Goal: Transaction & Acquisition: Purchase product/service

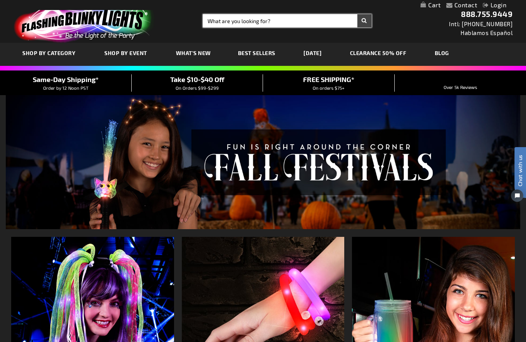
click at [224, 19] on input "Search" at bounding box center [287, 20] width 168 height 13
type input "s"
type input "Silver cowboy hats"
click at [364, 21] on button "Search" at bounding box center [364, 20] width 14 height 13
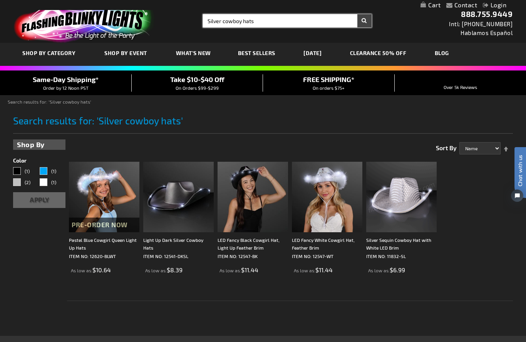
drag, startPoint x: 223, startPoint y: 21, endPoint x: 196, endPoint y: 21, distance: 27.3
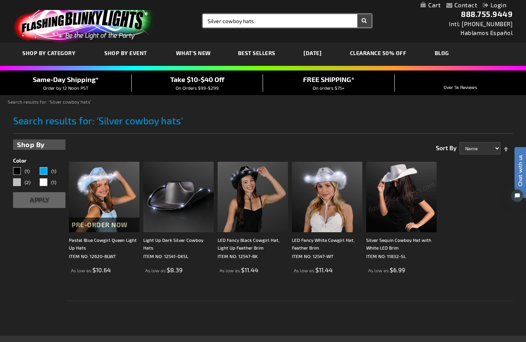
click at [196, 21] on div "Toggle Nav Search Search Silver cowboy hats × Search 888.755.9449 Intl: 818-753…" at bounding box center [263, 21] width 526 height 43
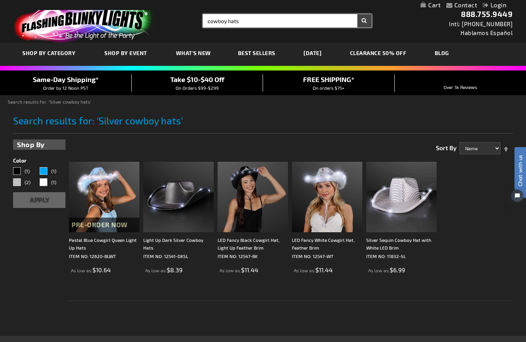
type input "cowboy hats"
click at [364, 21] on button "Search" at bounding box center [364, 20] width 14 height 13
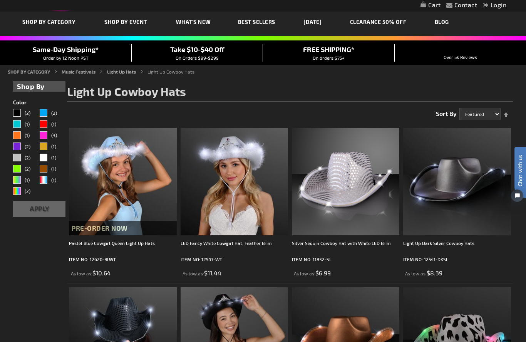
scroll to position [30, 0]
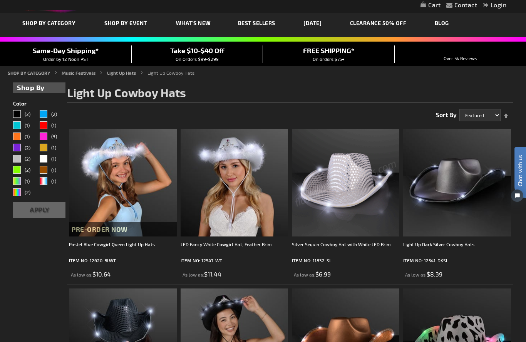
click at [345, 219] on img at bounding box center [345, 182] width 107 height 107
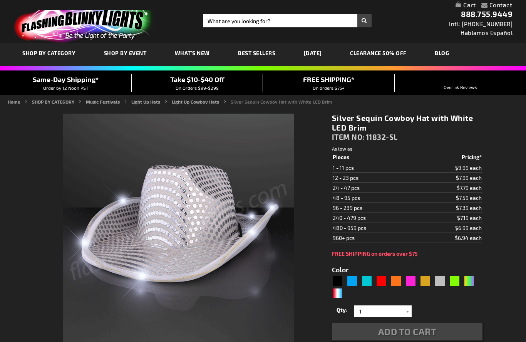
type input "5644"
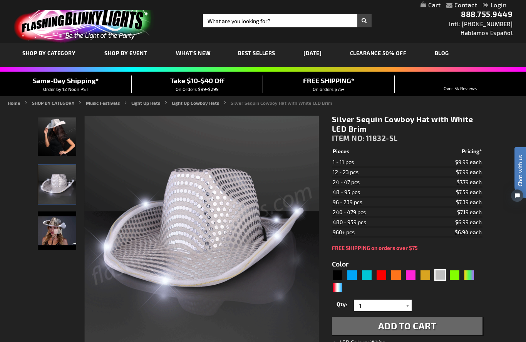
click at [384, 184] on td "24 - 47 pcs" at bounding box center [373, 182] width 83 height 10
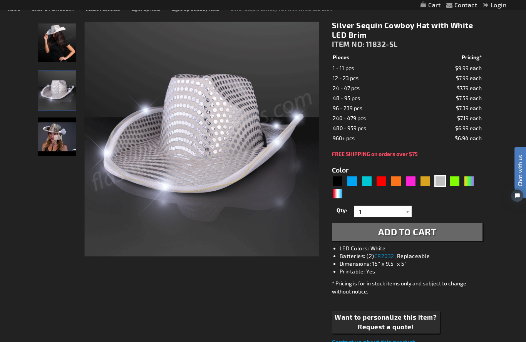
scroll to position [94, 0]
click at [407, 213] on div at bounding box center [408, 212] width 8 height 12
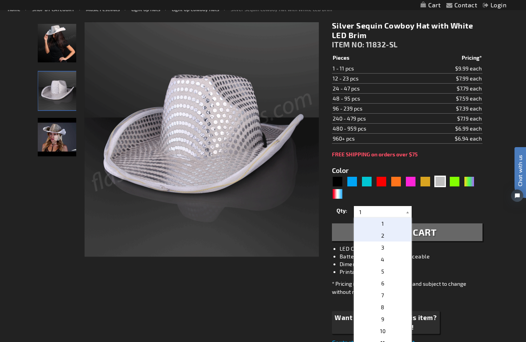
click at [386, 239] on p "2" at bounding box center [383, 235] width 58 height 12
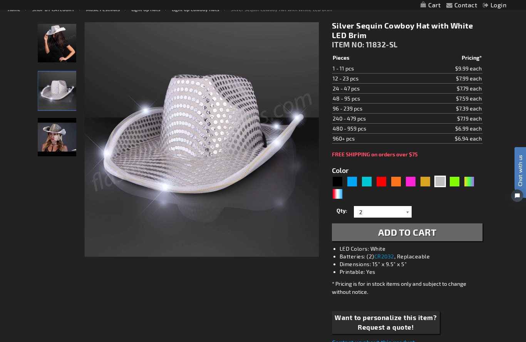
click at [407, 212] on div at bounding box center [408, 212] width 8 height 12
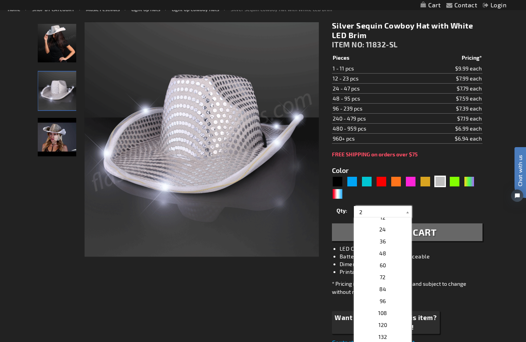
scroll to position [137, 0]
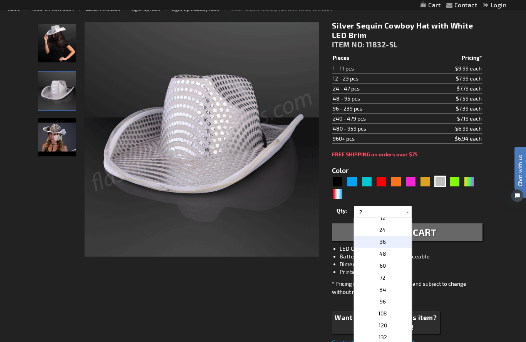
click at [384, 243] on span "36" at bounding box center [383, 241] width 6 height 7
type input "36"
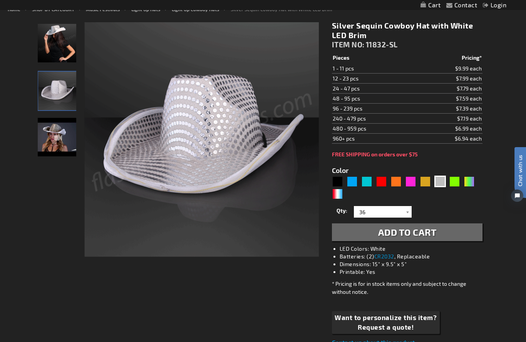
click at [380, 235] on span "Add to Cart" at bounding box center [407, 231] width 59 height 11
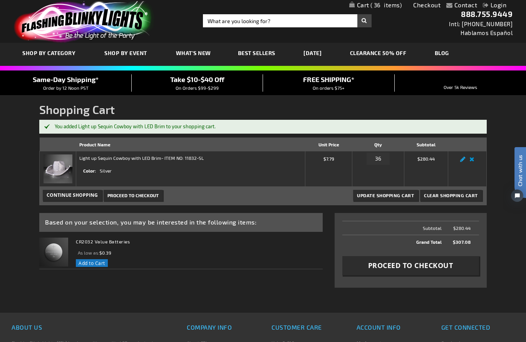
click at [461, 161] on link "Edit" at bounding box center [462, 161] width 9 height 0
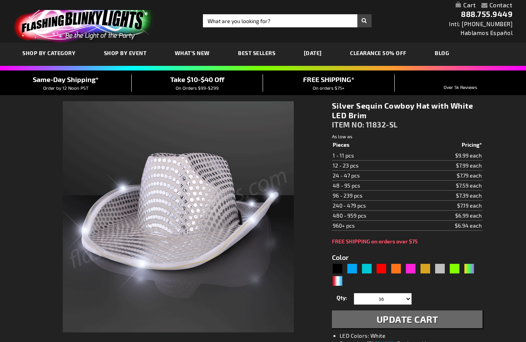
select select "36"
type input "5644"
select select "36"
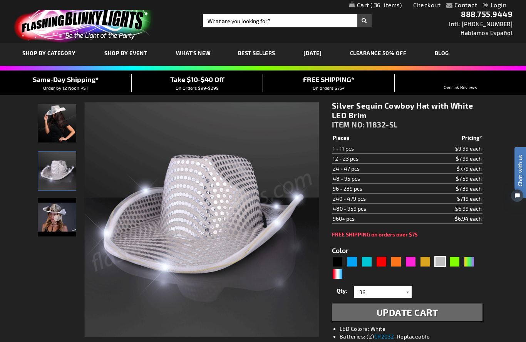
click at [407, 295] on div at bounding box center [408, 292] width 8 height 12
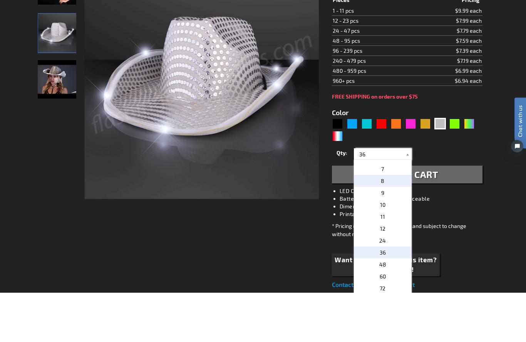
scroll to position [89, 0]
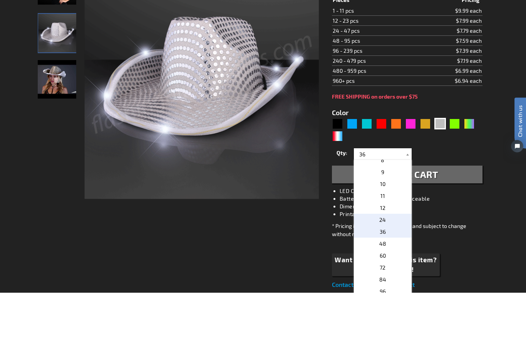
click at [382, 266] on span "24" at bounding box center [382, 269] width 7 height 7
type input "24"
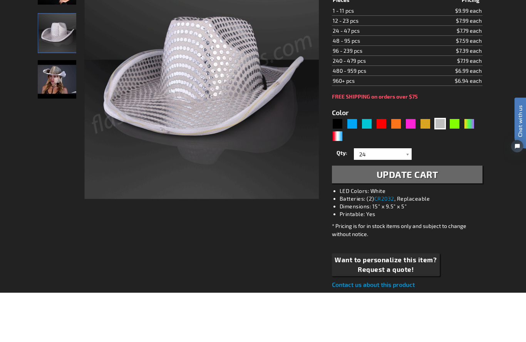
scroll to position [138, 0]
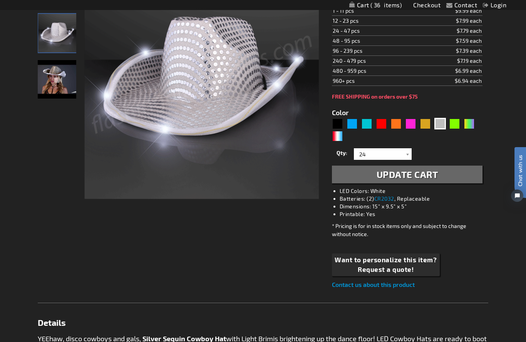
click at [416, 178] on span "Update Cart" at bounding box center [408, 174] width 62 height 11
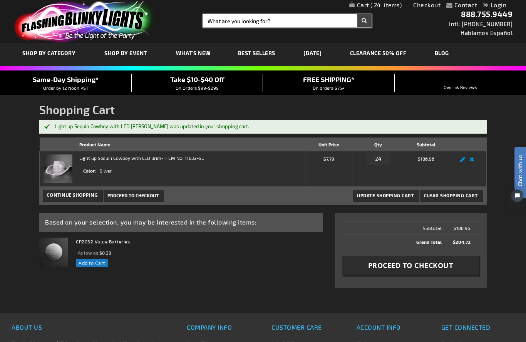
click at [276, 21] on input "Search" at bounding box center [287, 20] width 168 height 13
type input "Foam sticks"
click at [364, 21] on button "Search" at bounding box center [364, 20] width 14 height 13
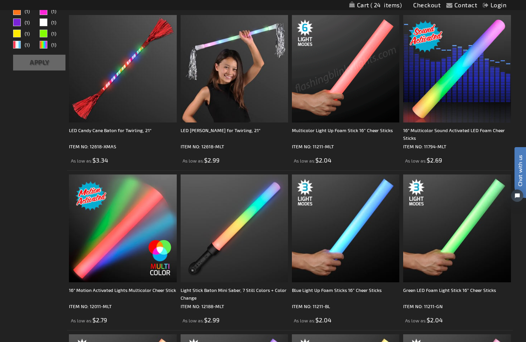
scroll to position [159, 0]
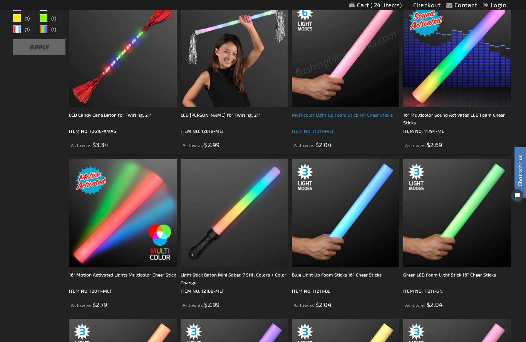
click at [325, 127] on p "ITEM NO: 11211-MLT" at bounding box center [345, 131] width 107 height 8
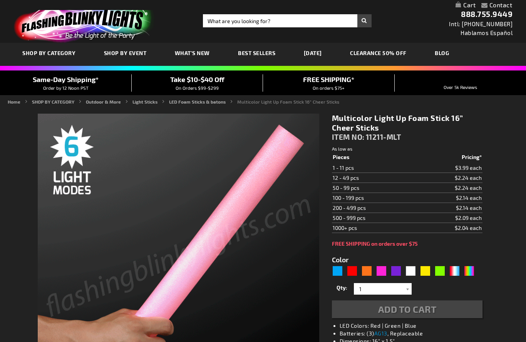
type input "5659"
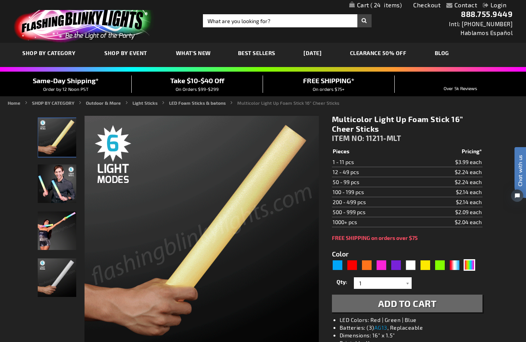
click at [376, 183] on td "50 - 99 pcs" at bounding box center [373, 182] width 83 height 10
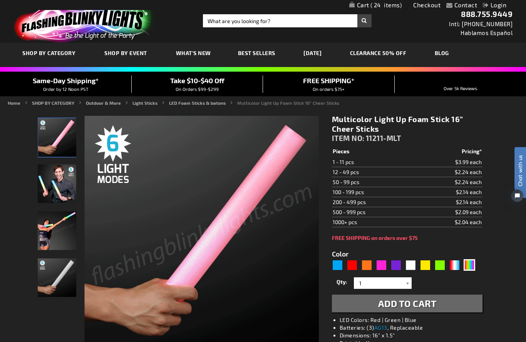
click at [408, 283] on div at bounding box center [408, 283] width 8 height 12
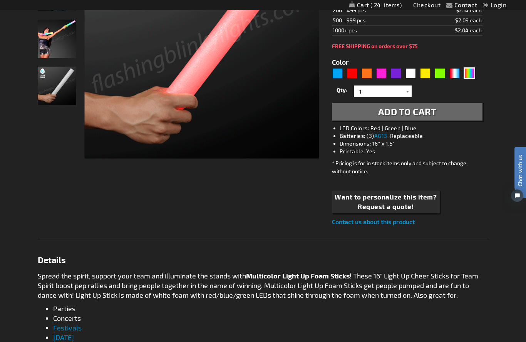
scroll to position [189, 0]
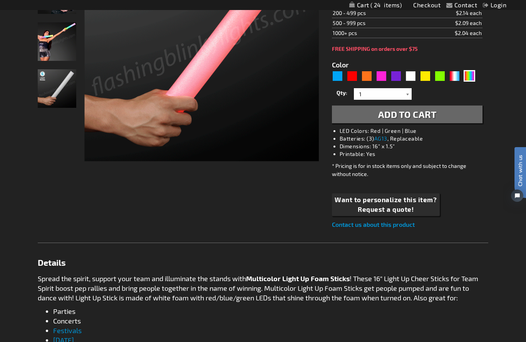
click at [407, 94] on div at bounding box center [408, 94] width 8 height 12
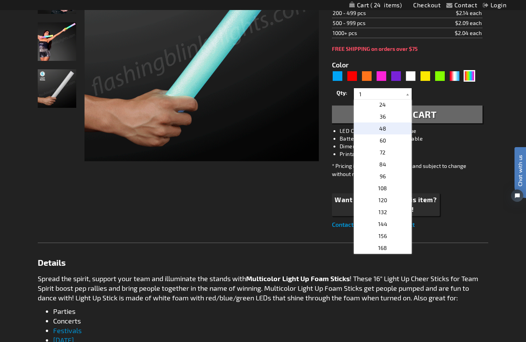
click at [389, 129] on p "48" at bounding box center [383, 128] width 58 height 12
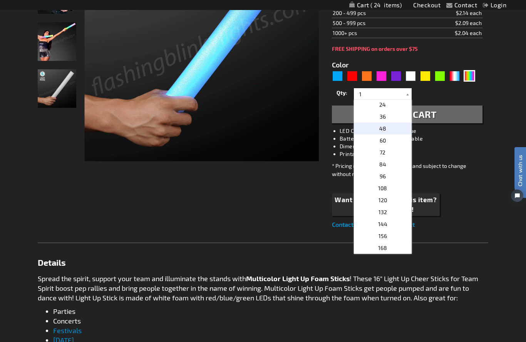
type input "48"
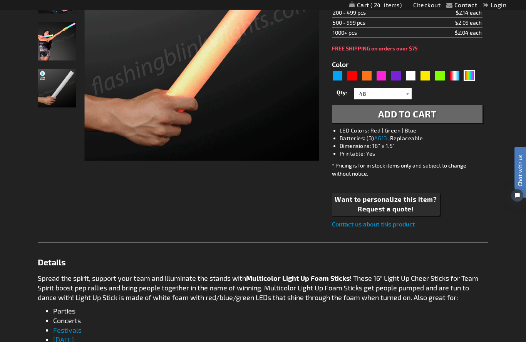
click at [398, 116] on span "Add to Cart" at bounding box center [407, 114] width 59 height 11
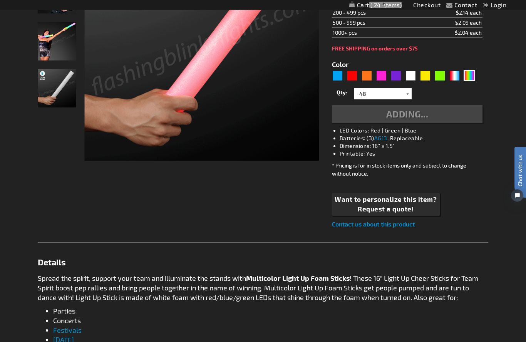
scroll to position [189, 0]
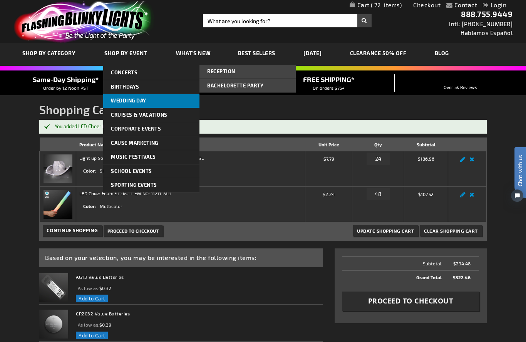
click at [127, 102] on span "Wedding Day" at bounding box center [128, 100] width 35 height 6
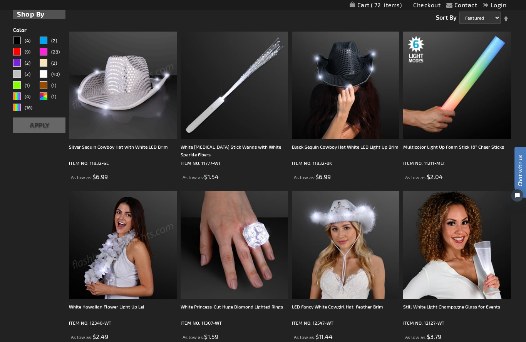
scroll to position [246, 0]
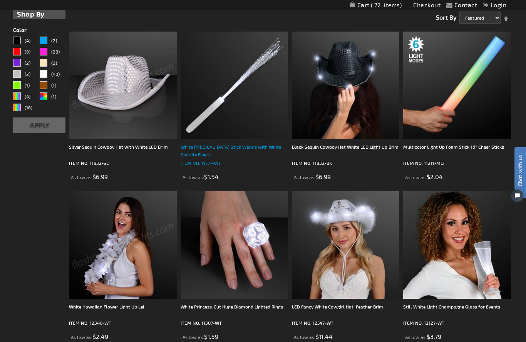
click at [201, 157] on div "White [MEDICAL_DATA] Stick Wands with White Sparkle Fibers" at bounding box center [234, 150] width 107 height 15
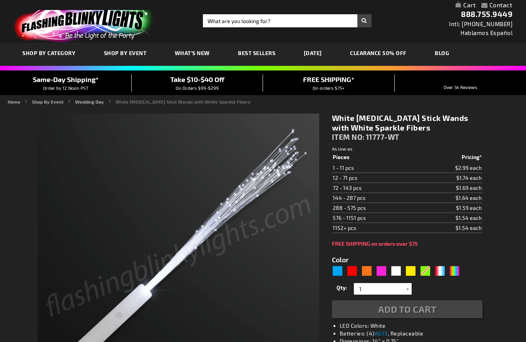
type input "5646"
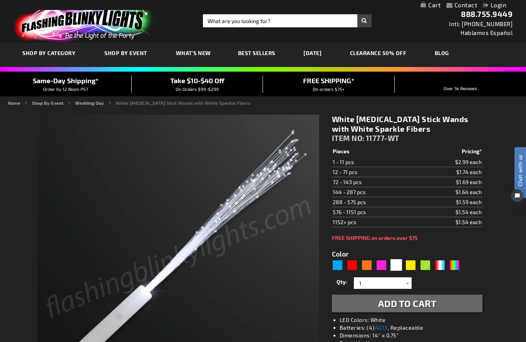
click at [419, 173] on td "$1.74 each" at bounding box center [448, 172] width 67 height 10
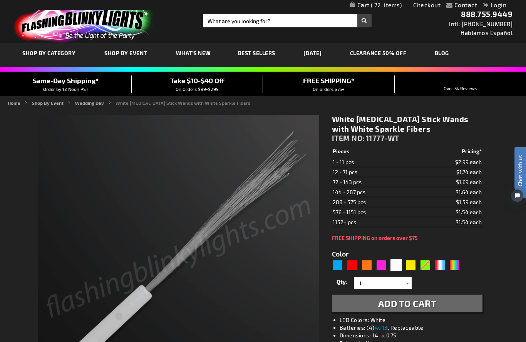
click at [408, 284] on div at bounding box center [408, 283] width 8 height 12
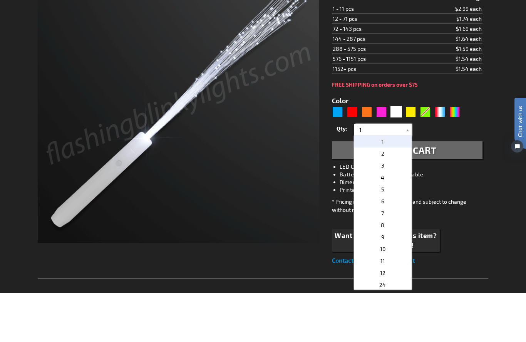
scroll to position [107, 0]
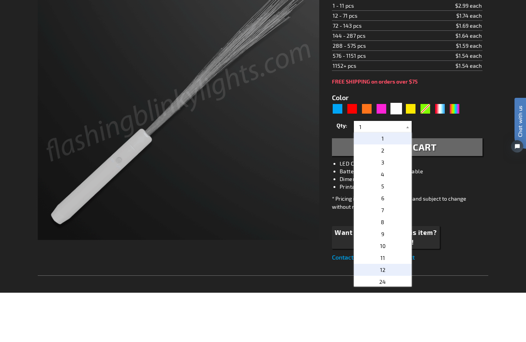
click at [383, 316] on span "12" at bounding box center [382, 319] width 5 height 7
type input "12"
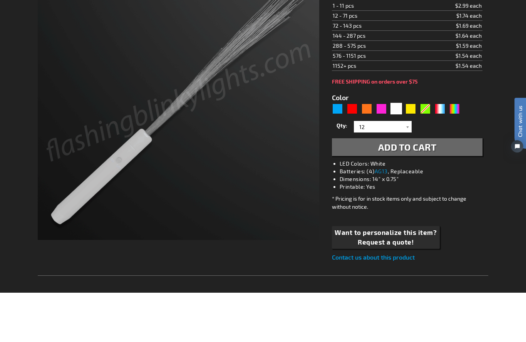
scroll to position [157, 0]
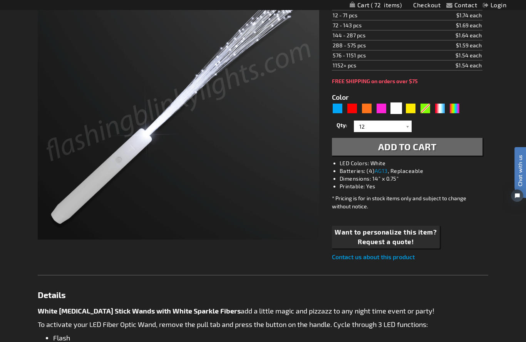
click at [437, 148] on span "Add to Cart" at bounding box center [407, 146] width 59 height 11
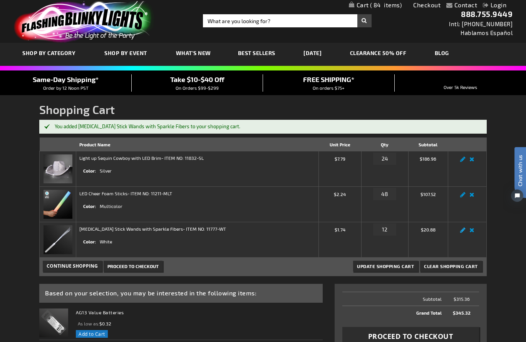
click at [464, 232] on link "Edit" at bounding box center [462, 232] width 9 height 0
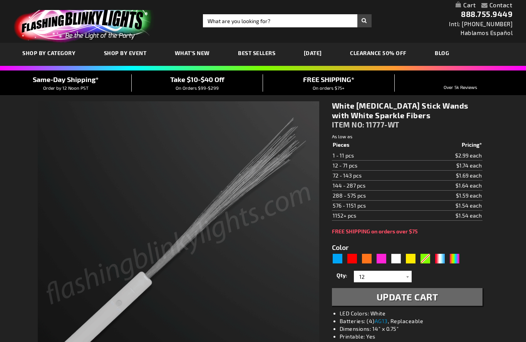
select select
type input "5646"
select select
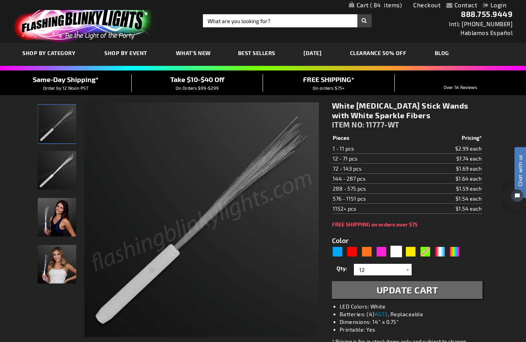
click at [356, 159] on td "12 - 71 pcs" at bounding box center [373, 159] width 83 height 10
click at [409, 271] on div at bounding box center [408, 270] width 8 height 12
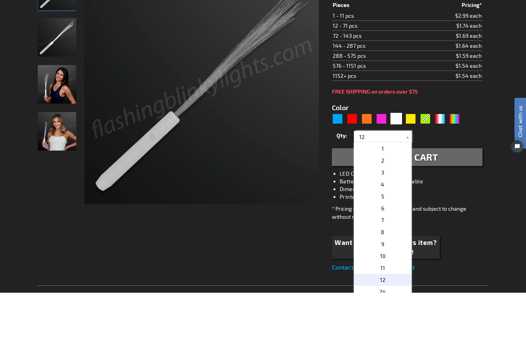
scroll to position [89, 0]
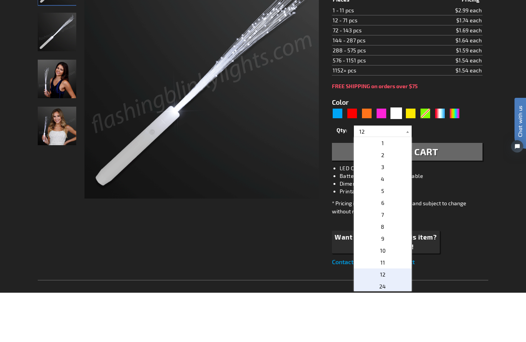
click at [380, 332] on span "24" at bounding box center [382, 335] width 7 height 7
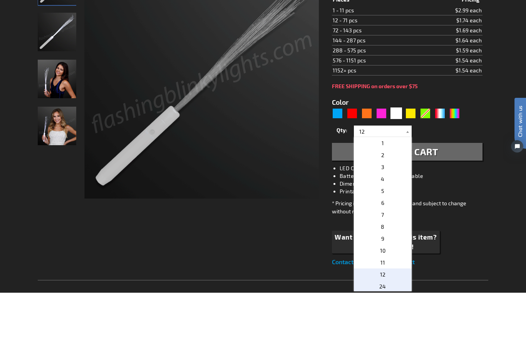
type input "24"
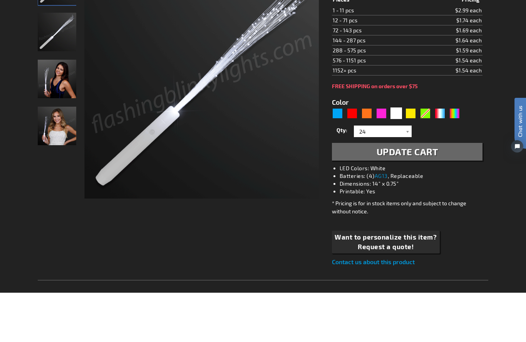
scroll to position [139, 0]
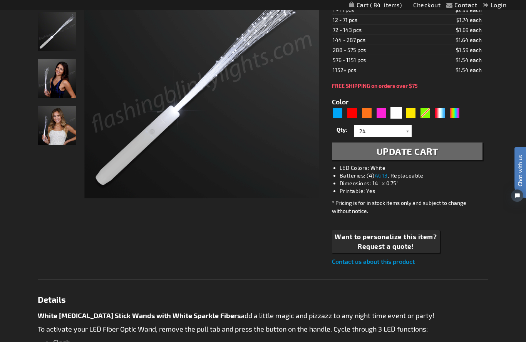
click at [415, 156] on span "Update Cart" at bounding box center [408, 151] width 62 height 11
